Goal: Information Seeking & Learning: Learn about a topic

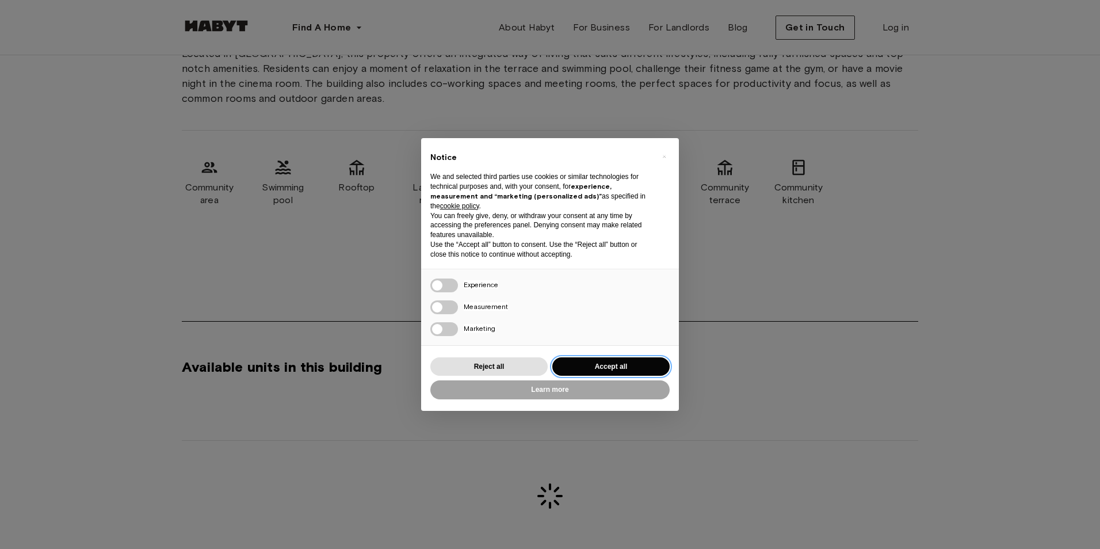
click at [580, 365] on button "Accept all" at bounding box center [610, 366] width 117 height 19
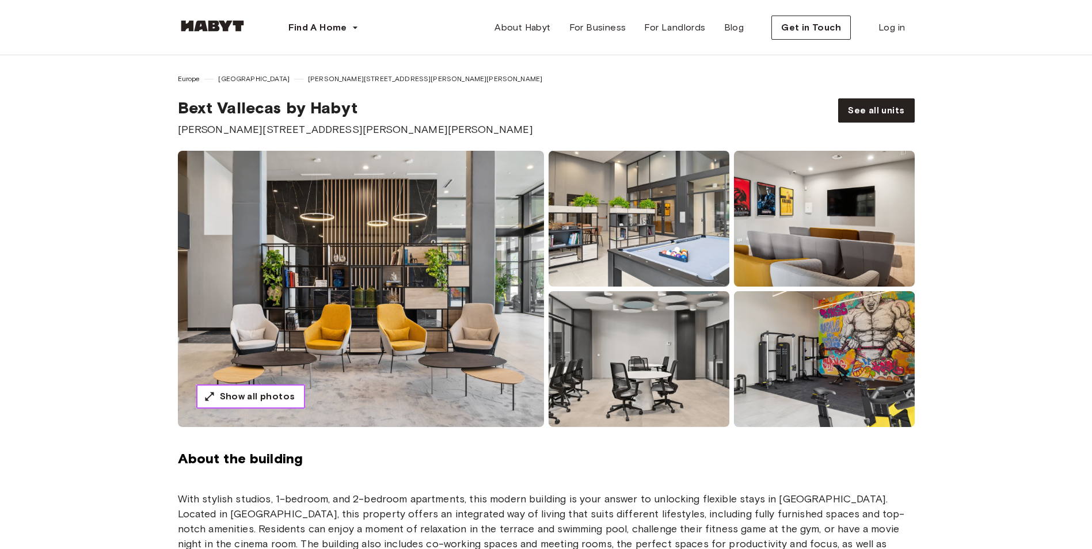
click at [247, 405] on button "Show all photos" at bounding box center [250, 396] width 109 height 24
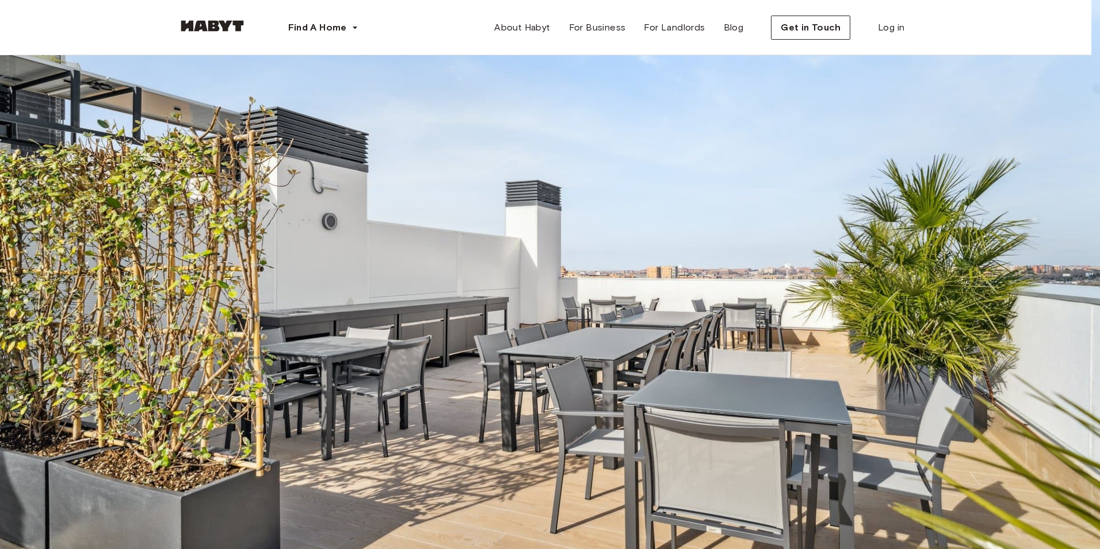
click at [1072, 275] on img at bounding box center [550, 274] width 1100 height 549
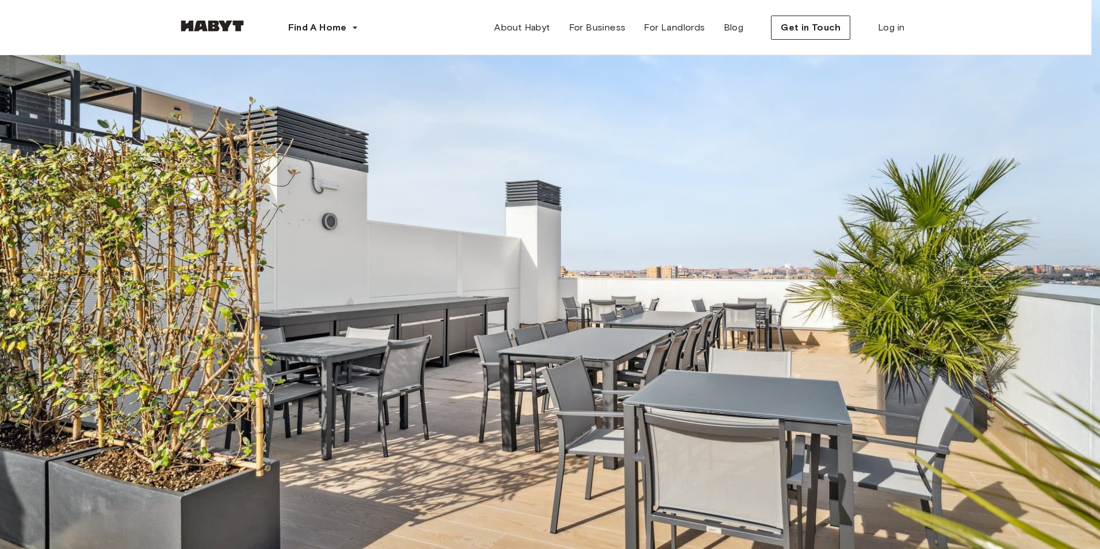
click at [1072, 275] on img at bounding box center [550, 274] width 1100 height 549
click at [1076, 275] on img at bounding box center [550, 274] width 1100 height 549
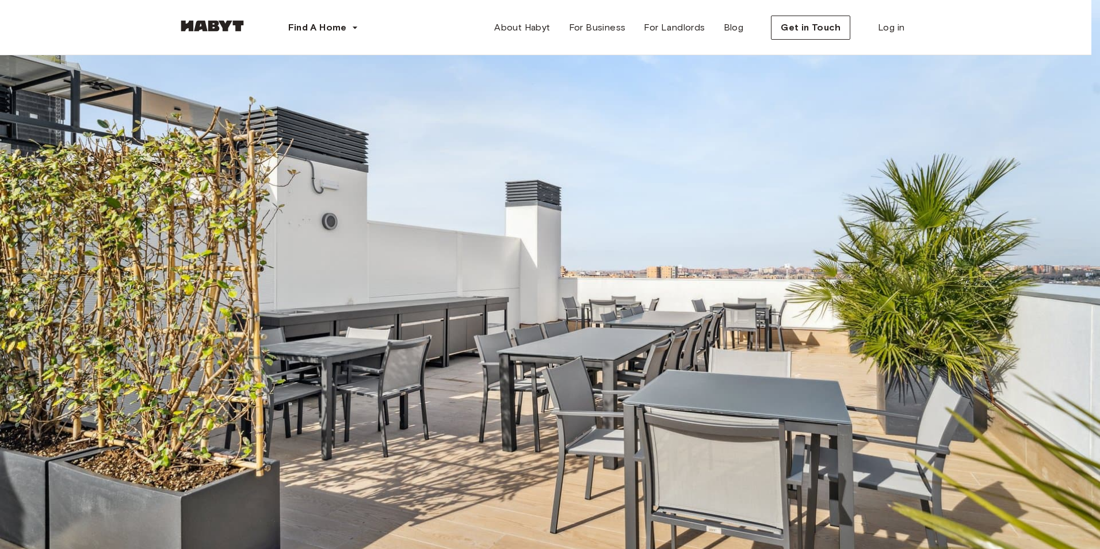
click at [1076, 275] on img at bounding box center [550, 274] width 1100 height 549
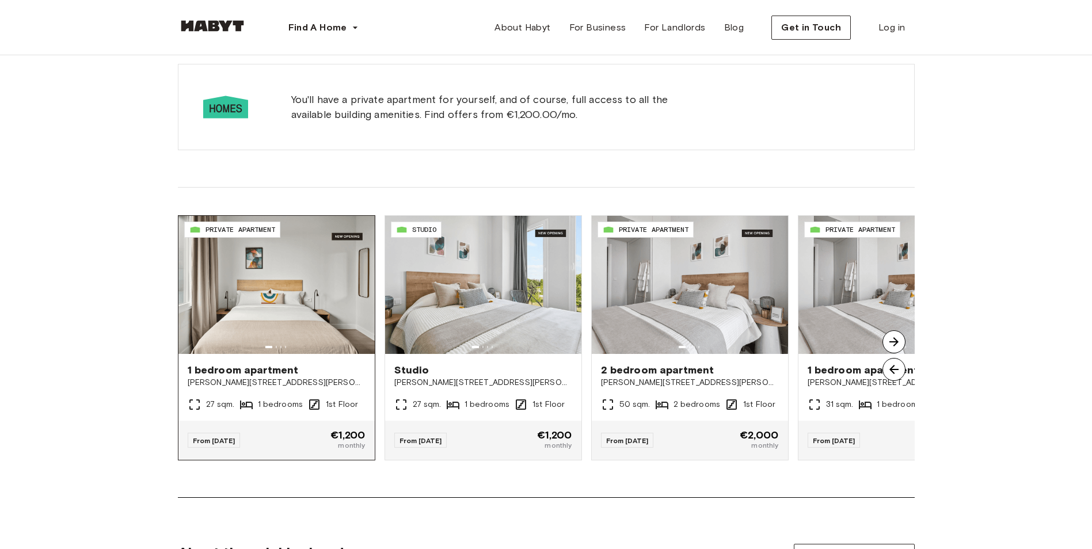
scroll to position [806, 0]
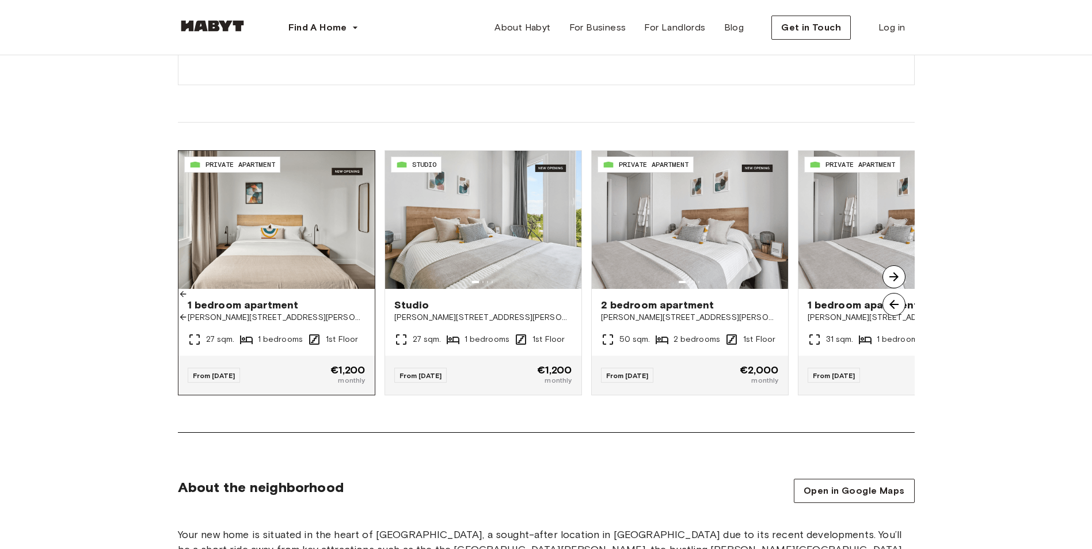
click at [188, 312] on icon at bounding box center [182, 316] width 9 height 9
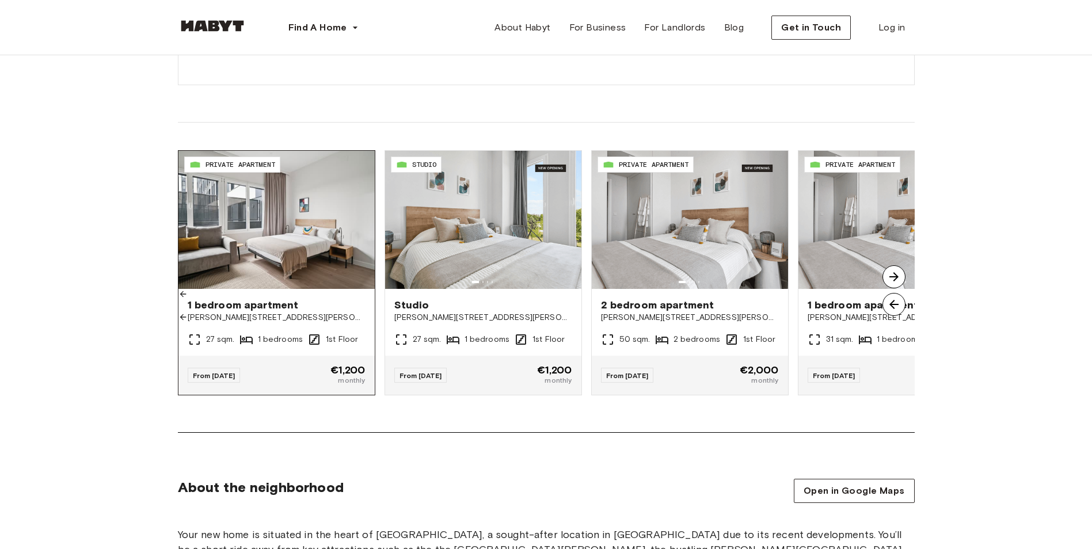
click at [188, 312] on icon at bounding box center [182, 316] width 9 height 9
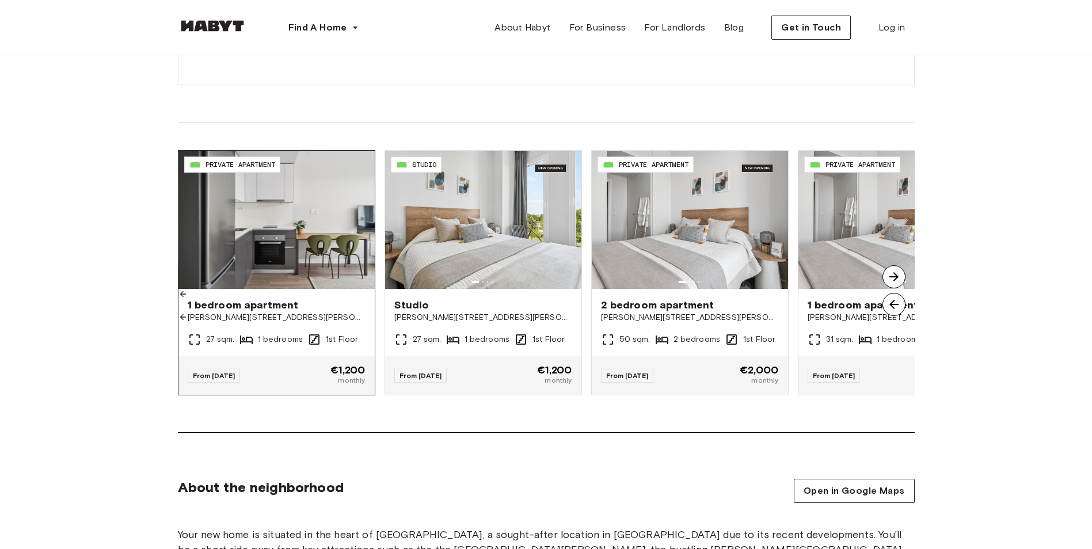
click at [188, 289] on icon at bounding box center [182, 293] width 9 height 9
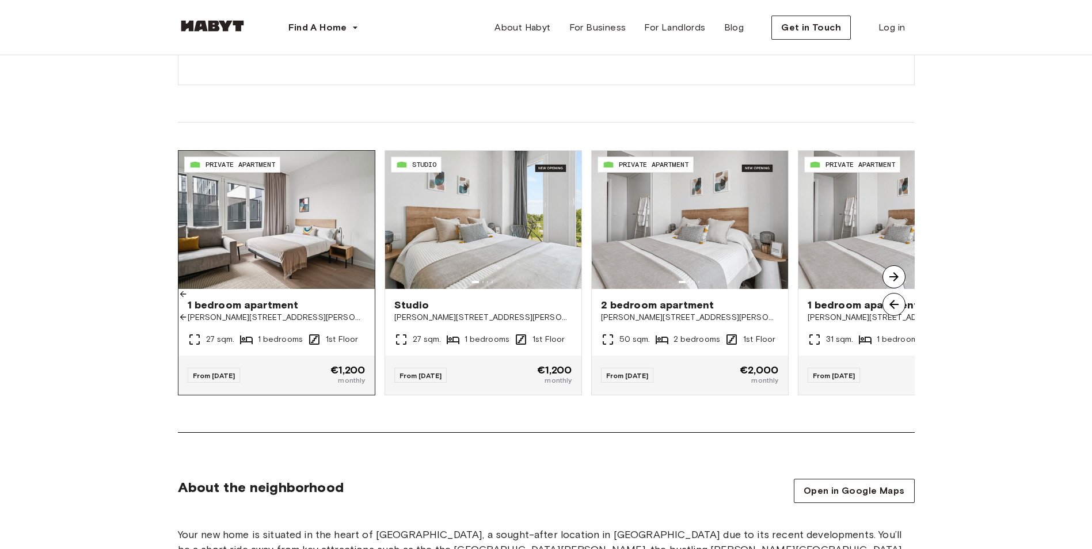
click at [186, 314] on icon at bounding box center [183, 317] width 6 height 6
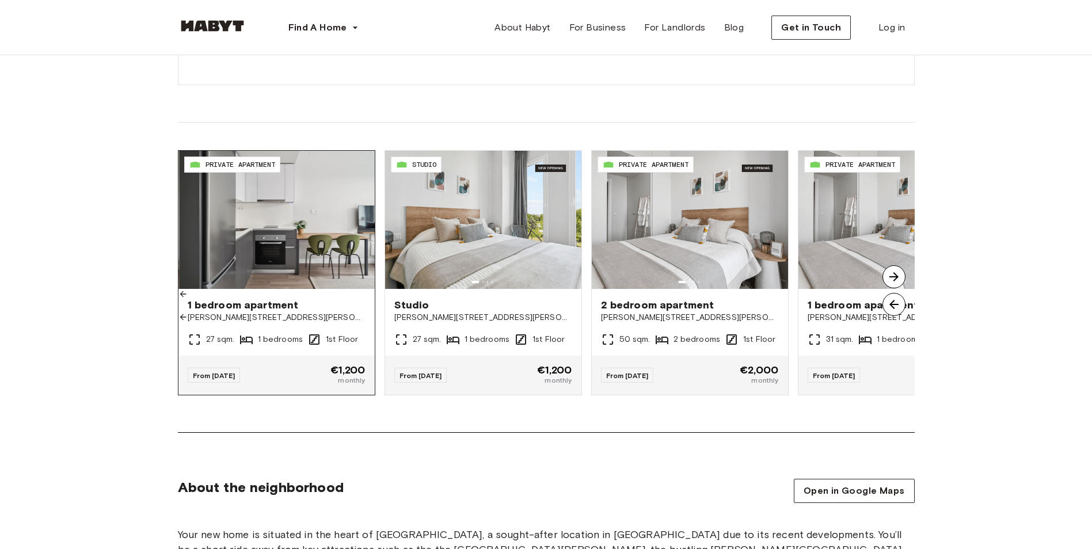
click at [186, 314] on icon at bounding box center [183, 317] width 6 height 6
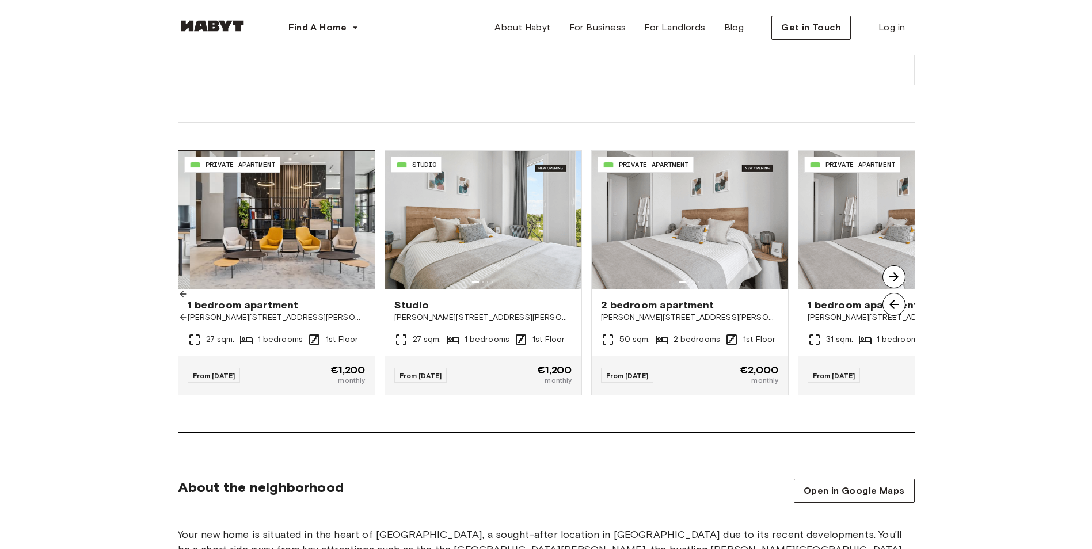
click at [186, 314] on icon at bounding box center [183, 317] width 6 height 6
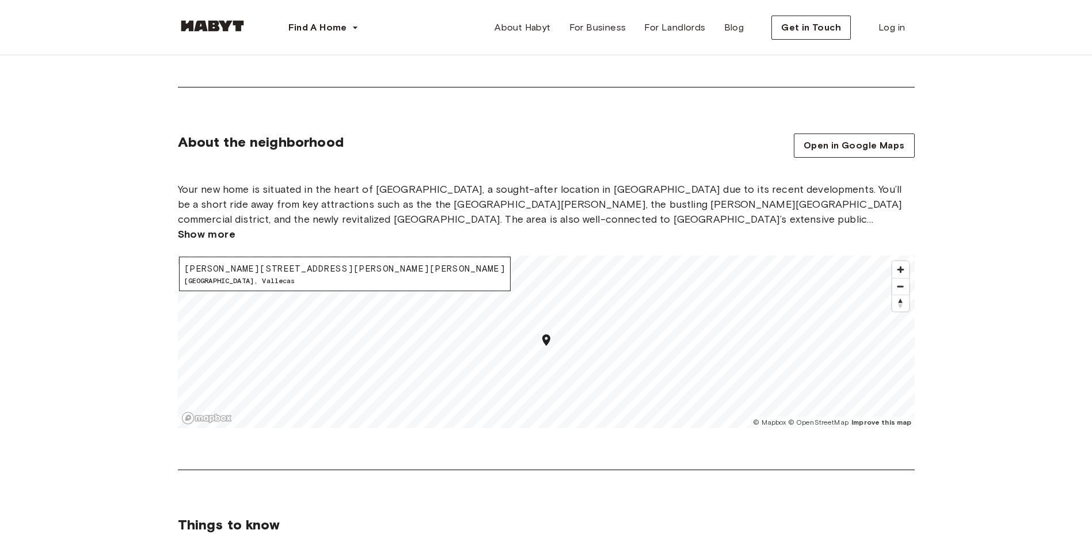
scroll to position [1208, 0]
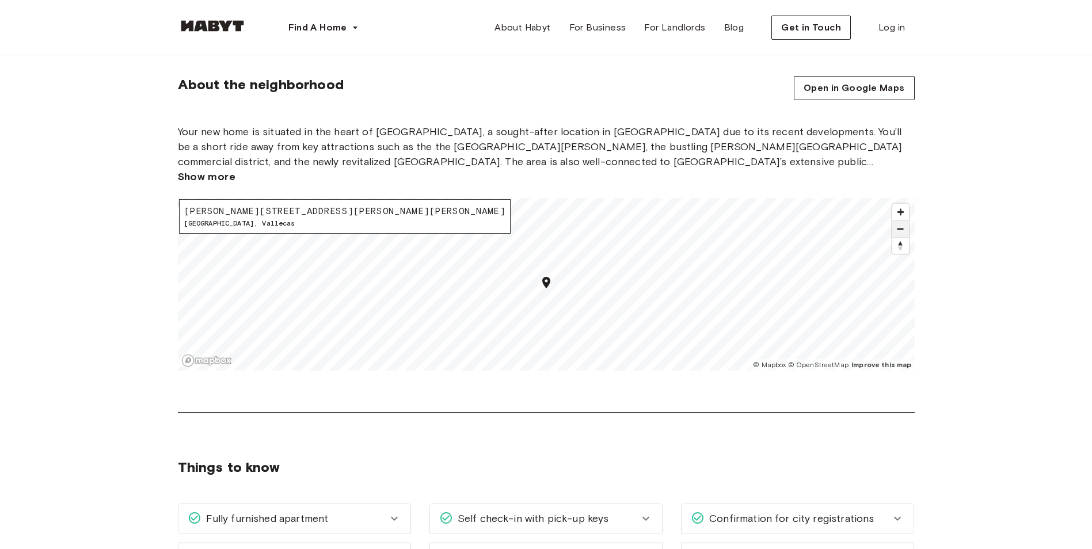
click at [897, 224] on span "Zoom out" at bounding box center [900, 229] width 17 height 16
click at [899, 207] on span "Zoom in" at bounding box center [900, 212] width 17 height 17
click at [901, 237] on span "Zoom out" at bounding box center [900, 229] width 17 height 16
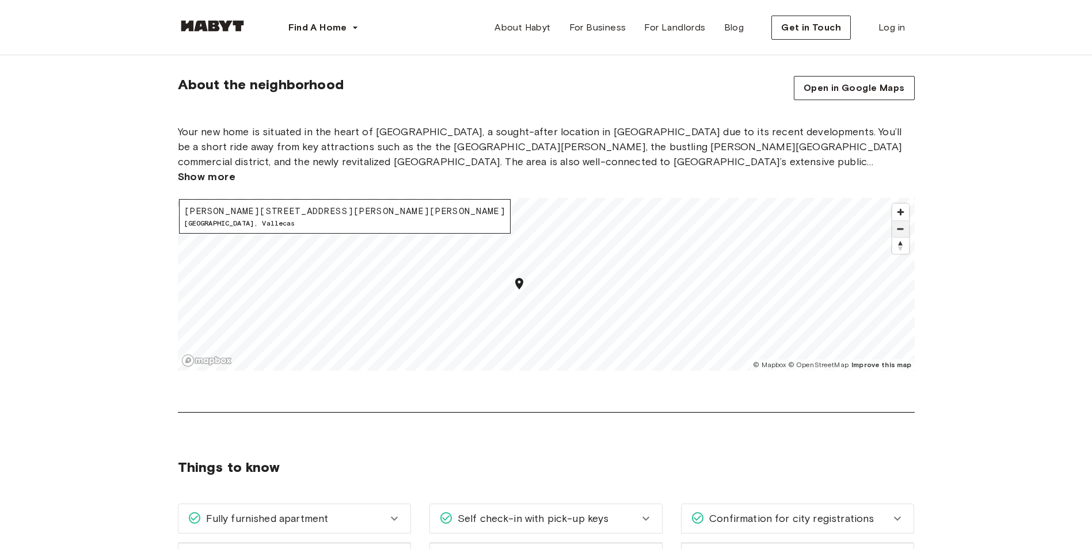
click at [901, 237] on span "Zoom out" at bounding box center [900, 229] width 17 height 16
click at [904, 211] on span "Zoom in" at bounding box center [900, 212] width 17 height 17
click at [904, 216] on span "Zoom in" at bounding box center [900, 212] width 17 height 17
click at [594, 189] on div "About the neighborhood Open in Google Maps Your new home is situated in the hea…" at bounding box center [546, 244] width 829 height 337
click at [729, 322] on div "About the neighborhood Open in Google Maps Your new home is situated in the hea…" at bounding box center [546, 244] width 829 height 337
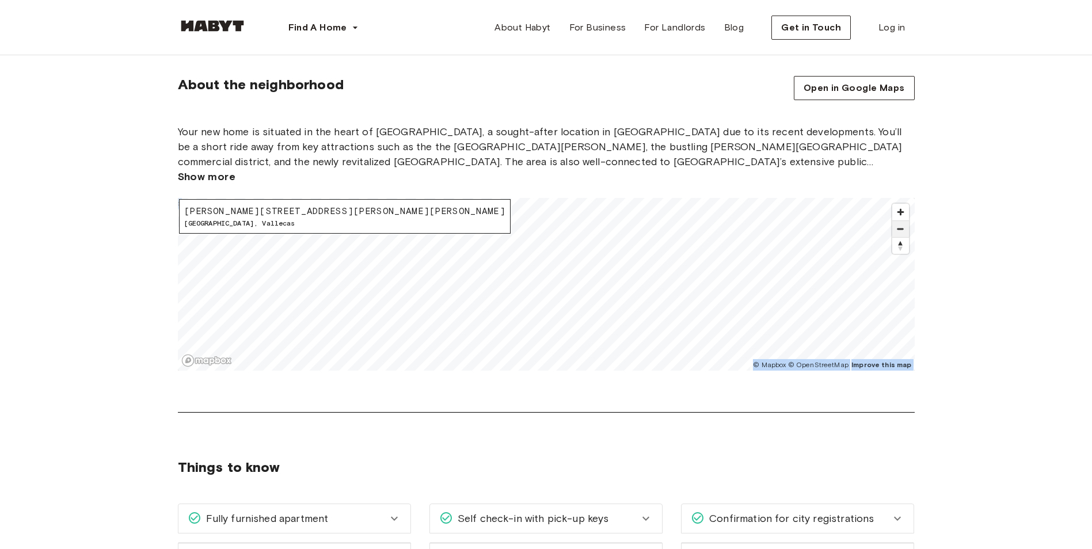
click at [902, 230] on span "Zoom out" at bounding box center [900, 229] width 17 height 16
